Goal: Information Seeking & Learning: Learn about a topic

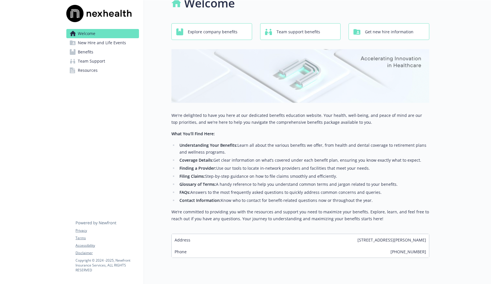
scroll to position [13, 0]
click at [375, 31] on span "Get new hire information" at bounding box center [389, 31] width 49 height 11
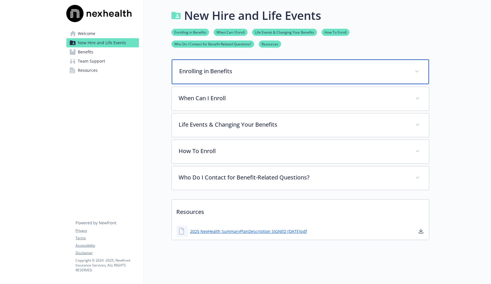
click at [418, 72] on icon at bounding box center [416, 71] width 3 height 2
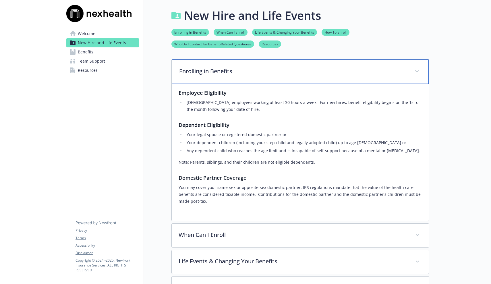
click at [420, 72] on span at bounding box center [417, 71] width 9 height 9
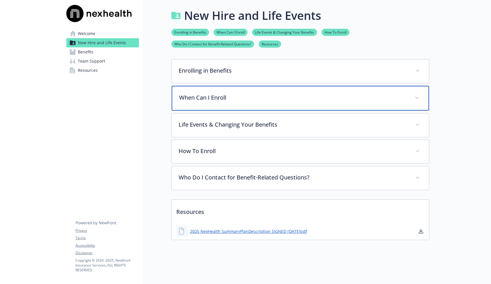
click at [421, 98] on span at bounding box center [417, 97] width 9 height 9
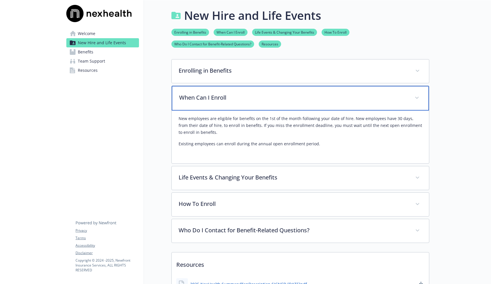
click at [418, 97] on span at bounding box center [417, 97] width 9 height 9
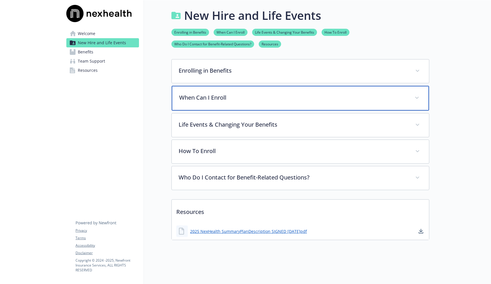
click at [418, 97] on span at bounding box center [417, 97] width 9 height 9
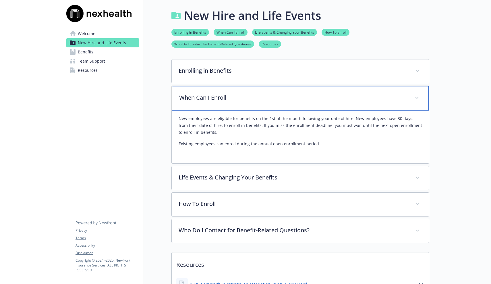
click at [418, 97] on span at bounding box center [417, 97] width 9 height 9
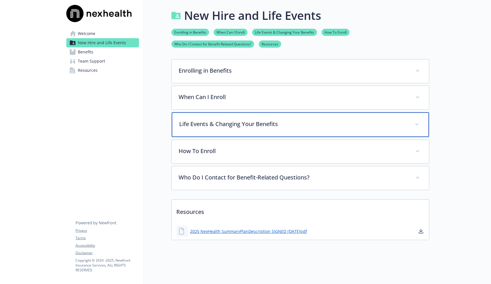
click at [420, 125] on span at bounding box center [417, 124] width 9 height 9
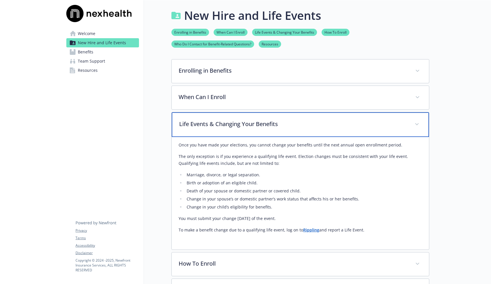
click at [420, 125] on span at bounding box center [417, 124] width 9 height 9
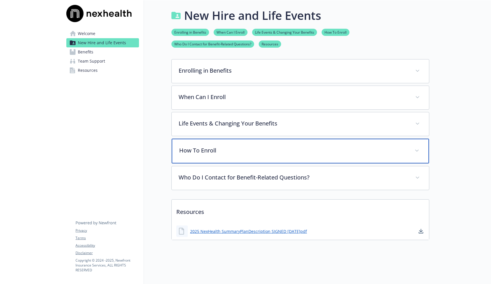
click at [419, 149] on span at bounding box center [417, 150] width 9 height 9
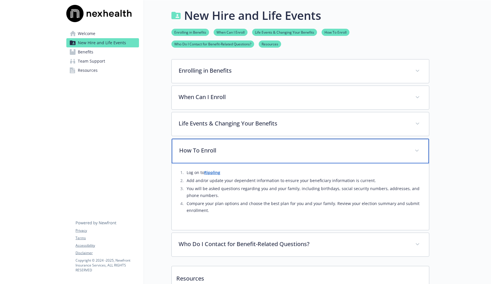
click at [419, 149] on span at bounding box center [417, 150] width 9 height 9
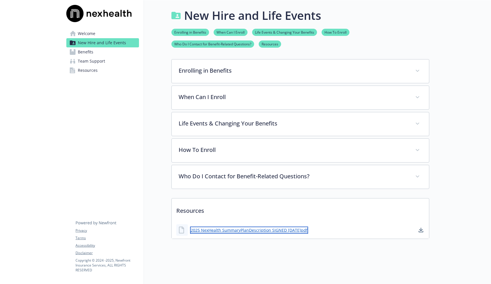
click at [298, 232] on link "2025 NexHealth SummaryPlanDescription SIGNED [DATE]pdf" at bounding box center [249, 230] width 118 height 7
click at [103, 53] on link "Benefits" at bounding box center [102, 51] width 73 height 9
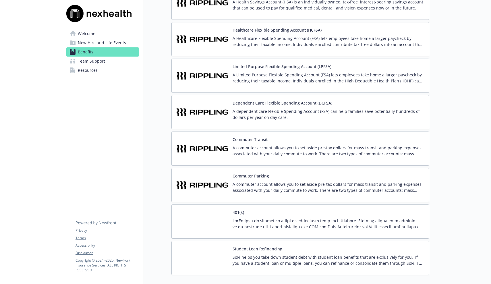
scroll to position [1060, 0]
click at [273, 148] on p "A commuter account allows you to set aside pre-tax dollars for mass transit and…" at bounding box center [329, 151] width 192 height 12
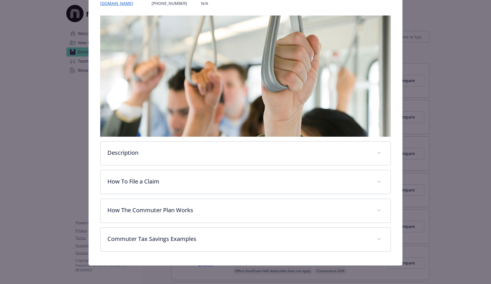
scroll to position [81, 0]
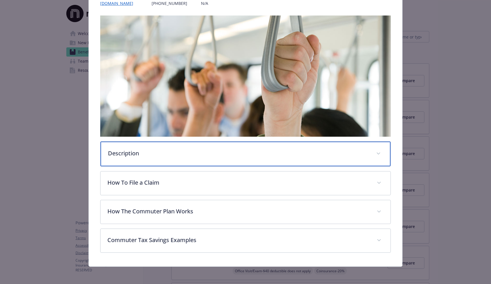
click at [242, 152] on p "Description" at bounding box center [238, 153] width 261 height 9
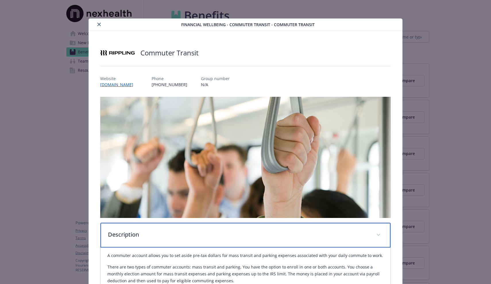
scroll to position [0, 0]
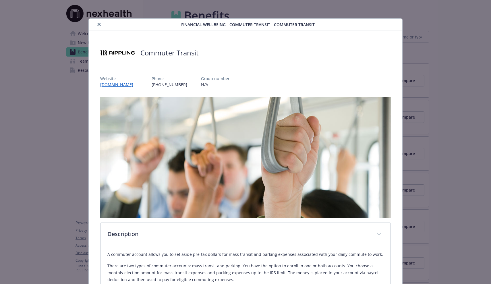
click at [98, 24] on icon "close" at bounding box center [98, 24] width 3 height 3
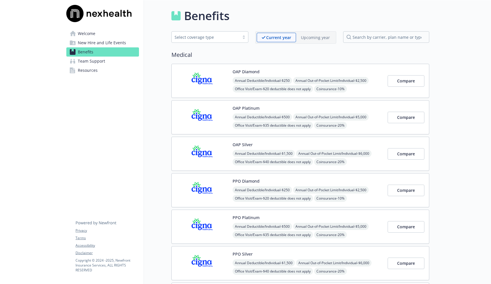
click at [95, 71] on span "Resources" at bounding box center [88, 70] width 20 height 9
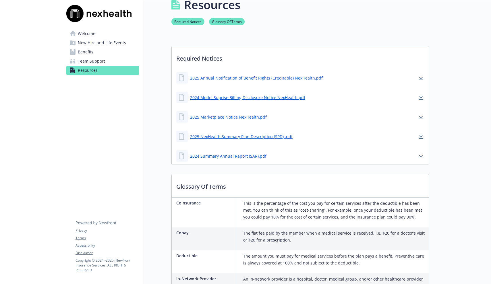
scroll to position [9, 0]
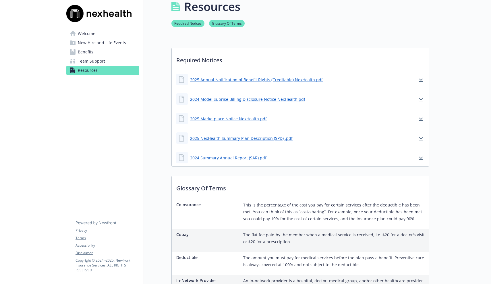
click at [93, 31] on span "Welcome" at bounding box center [87, 33] width 18 height 9
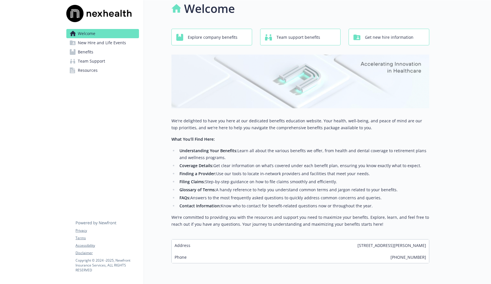
scroll to position [7, 0]
click at [301, 38] on span "Team support benefits" at bounding box center [299, 37] width 44 height 11
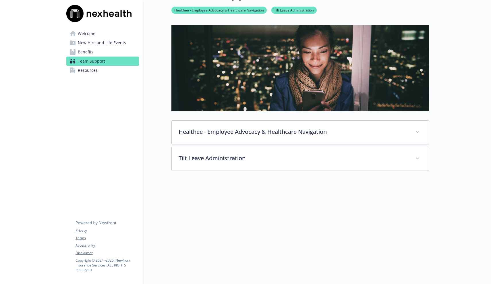
scroll to position [22, 0]
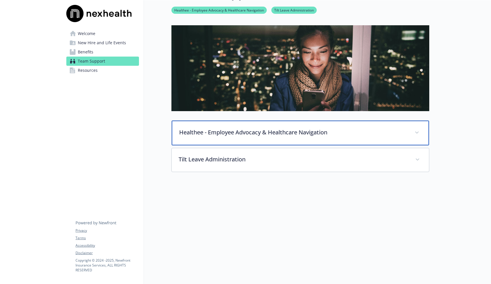
click at [253, 134] on p "Healthee - Employee Advocacy & Healthcare Navigation" at bounding box center [293, 132] width 229 height 9
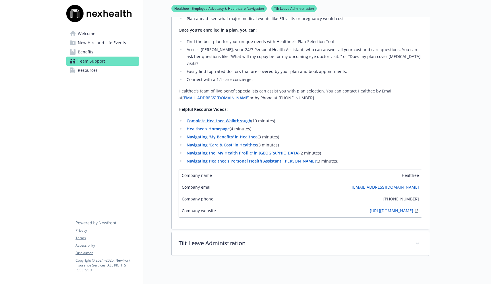
scroll to position [212, 0]
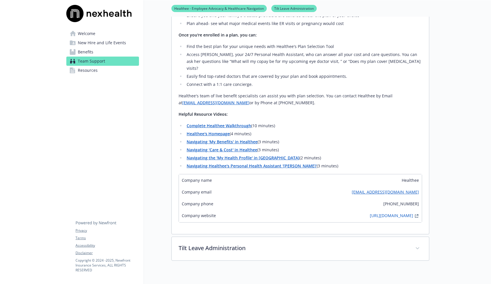
click at [246, 123] on strong "Complete Healthee Walkthrough" at bounding box center [219, 125] width 65 height 5
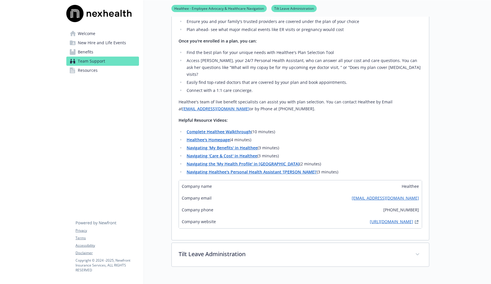
click at [370, 219] on link "[URL][DOMAIN_NAME]" at bounding box center [391, 222] width 43 height 7
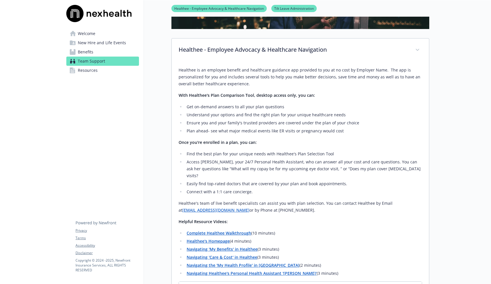
scroll to position [48, 0]
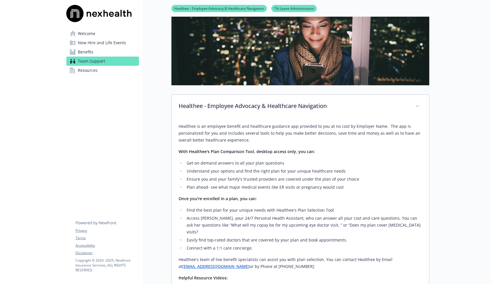
click at [94, 70] on span "Resources" at bounding box center [88, 70] width 20 height 9
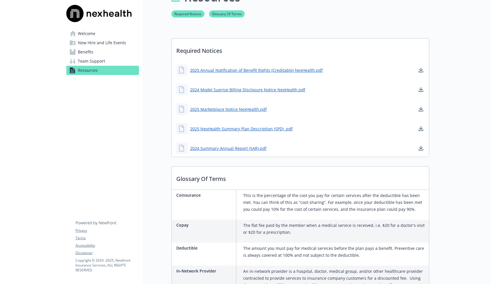
scroll to position [17, 0]
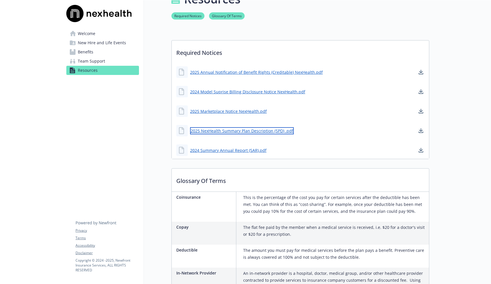
click at [245, 130] on link "2025 NexHealth Summary Plan Description (SPD) .pdf" at bounding box center [242, 130] width 104 height 7
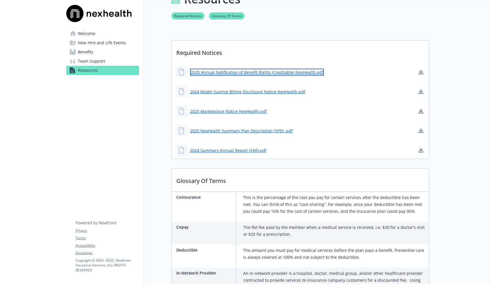
click at [245, 73] on link "2025 Annual Notification of Benefit Rights (Creditable) NexHealth.pdf" at bounding box center [257, 72] width 134 height 7
click at [97, 61] on span "Team Support" at bounding box center [91, 61] width 27 height 9
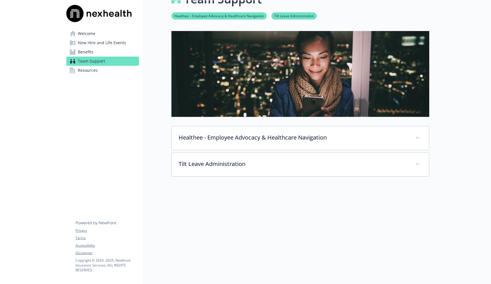
click at [92, 52] on span "Benefits" at bounding box center [86, 51] width 16 height 9
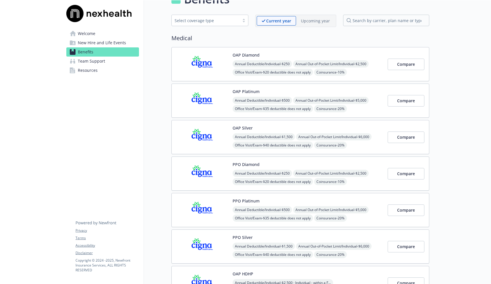
click at [95, 43] on span "New Hire and Life Events" at bounding box center [102, 42] width 48 height 9
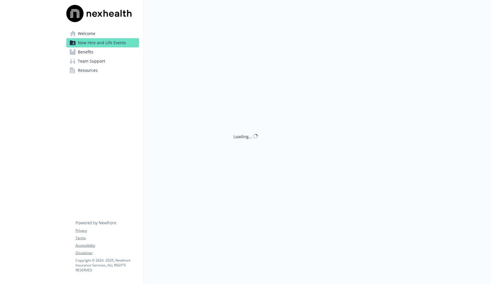
scroll to position [0, 0]
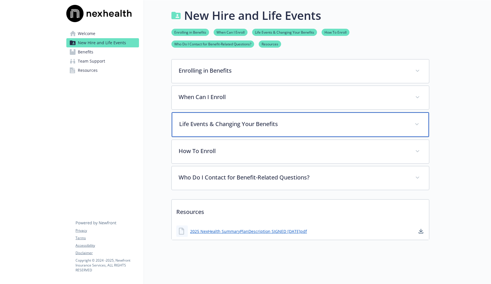
click at [217, 126] on p "Life Events & Changing Your Benefits" at bounding box center [293, 124] width 229 height 9
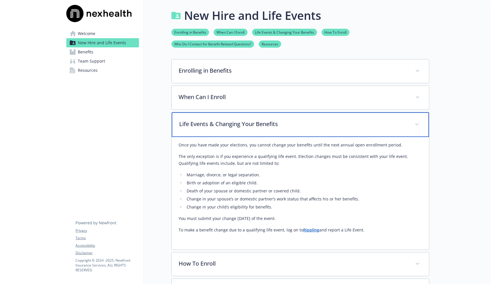
click at [217, 126] on p "Life Events & Changing Your Benefits" at bounding box center [293, 124] width 229 height 9
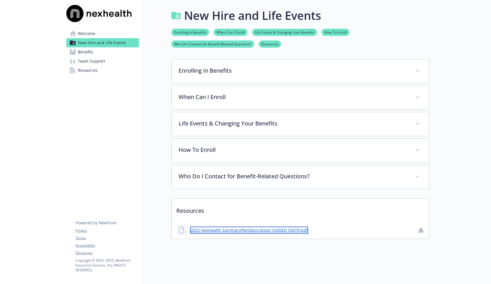
click at [253, 230] on link "2025 NexHealth SummaryPlanDescription SIGNED [DATE]pdf" at bounding box center [249, 230] width 118 height 7
click at [82, 34] on span "Welcome" at bounding box center [87, 33] width 18 height 9
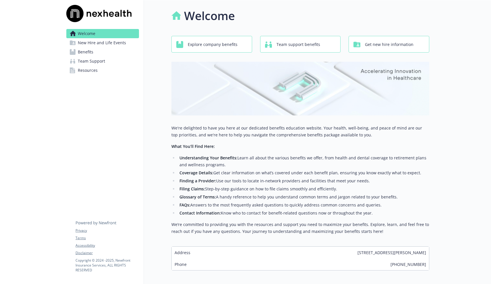
click at [205, 46] on span "Explore company benefits" at bounding box center [213, 44] width 50 height 11
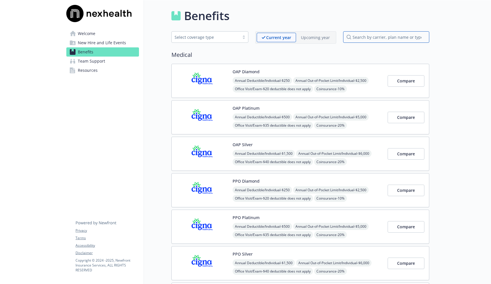
click at [378, 36] on input "search by carrier, plan name or type" at bounding box center [386, 36] width 86 height 11
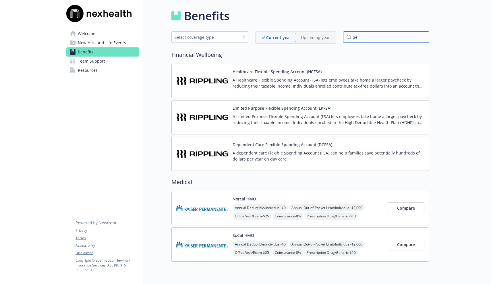
type input "p"
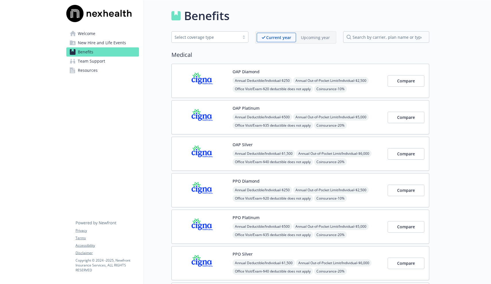
click at [226, 38] on div "Select coverage type" at bounding box center [206, 37] width 62 height 6
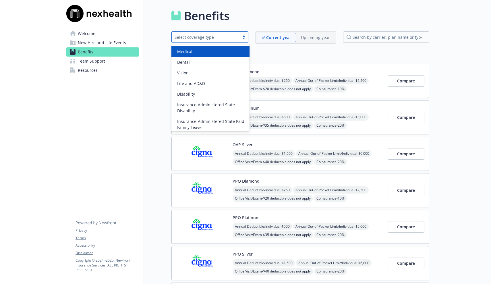
click at [100, 69] on link "Resources" at bounding box center [102, 70] width 73 height 9
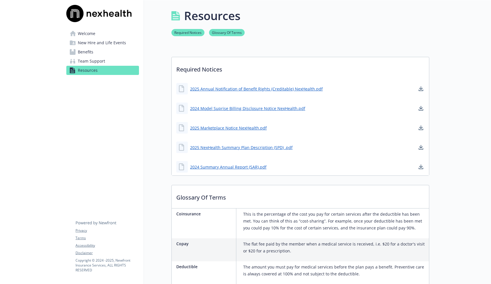
click at [99, 61] on span "Team Support" at bounding box center [91, 61] width 27 height 9
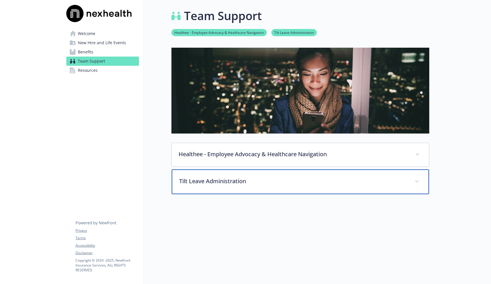
click at [240, 184] on p "Tilt Leave Administration" at bounding box center [293, 181] width 229 height 9
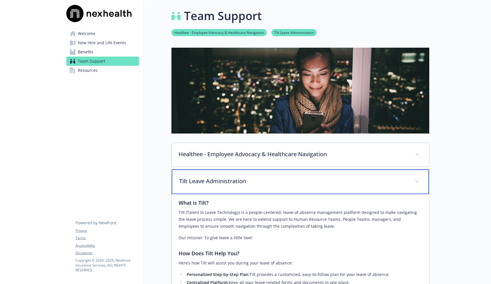
click at [240, 184] on p "Tilt Leave Administration" at bounding box center [293, 181] width 229 height 9
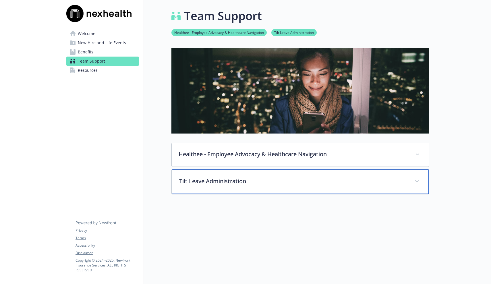
click at [240, 184] on p "Tilt Leave Administration" at bounding box center [293, 181] width 229 height 9
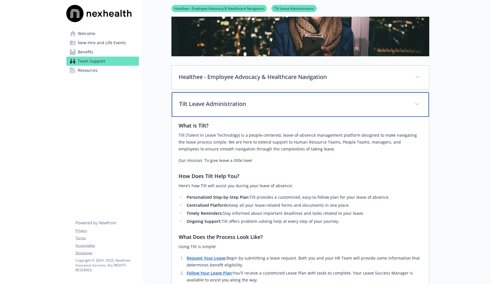
scroll to position [76, 0]
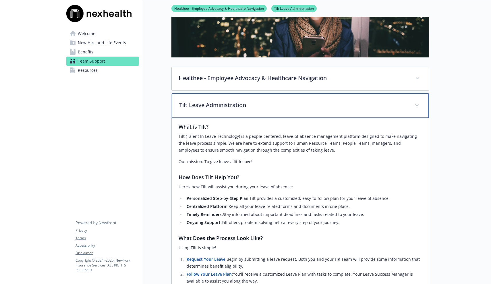
click at [254, 109] on p "Tilt Leave Administration" at bounding box center [293, 105] width 229 height 9
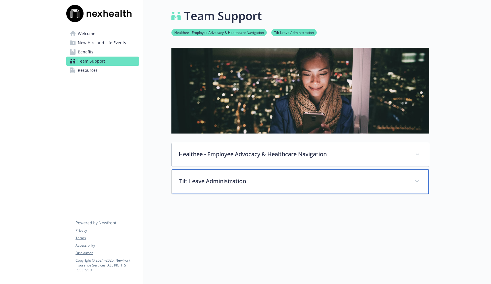
scroll to position [0, 0]
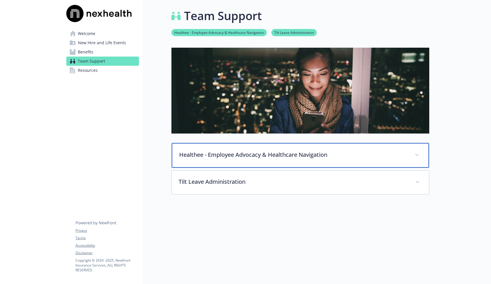
click at [230, 154] on p "Healthee - Employee Advocacy & Healthcare Navigation" at bounding box center [293, 155] width 229 height 9
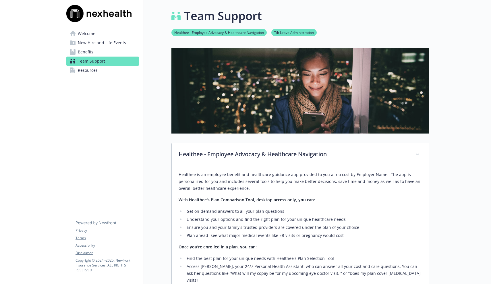
click at [96, 33] on link "Welcome" at bounding box center [102, 33] width 73 height 9
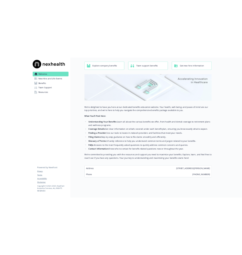
scroll to position [28, 0]
